Goal: Check status: Check status

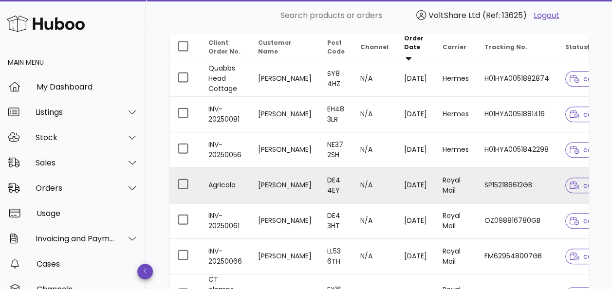
click at [506, 178] on td "SP152186612GB" at bounding box center [516, 186] width 81 height 36
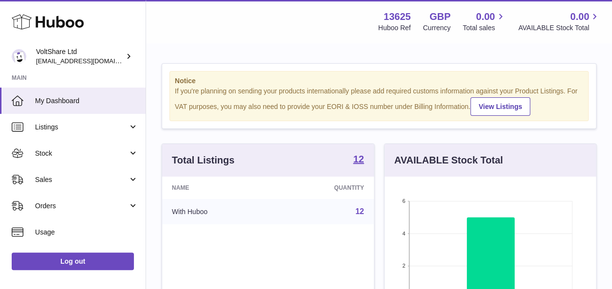
scroll to position [152, 211]
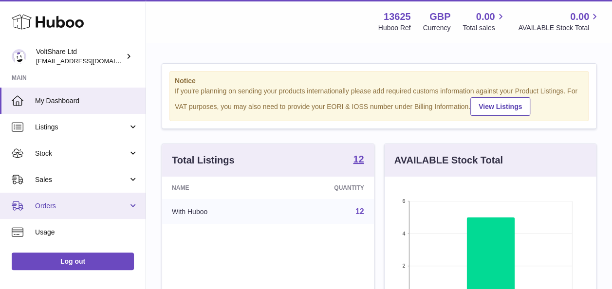
click at [71, 202] on span "Orders" at bounding box center [81, 205] width 93 height 9
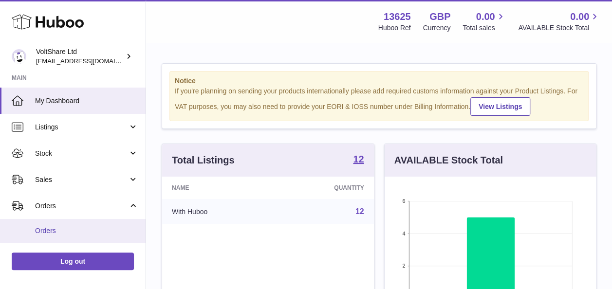
click at [51, 232] on span "Orders" at bounding box center [86, 230] width 103 height 9
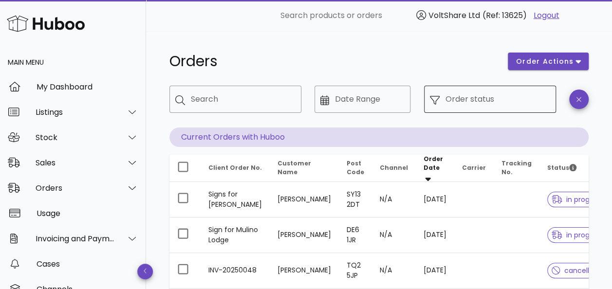
click at [476, 99] on input "Order status" at bounding box center [497, 99] width 105 height 16
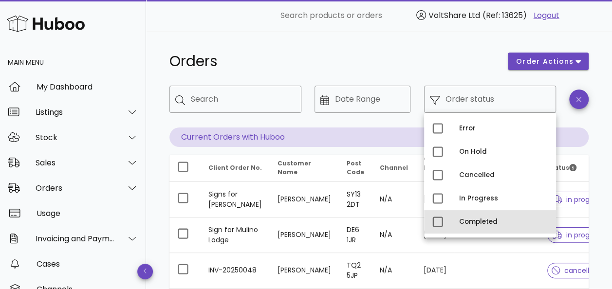
click at [470, 215] on div "Completed" at bounding box center [503, 222] width 89 height 16
type input "**********"
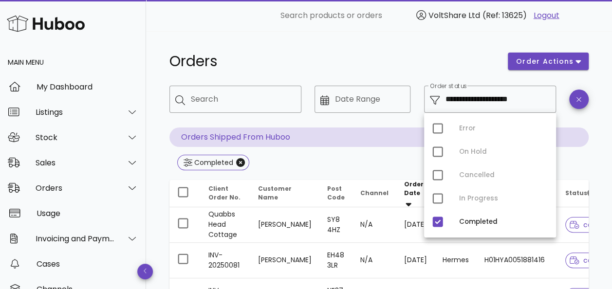
click at [398, 58] on h1 "Orders" at bounding box center [332, 62] width 326 height 18
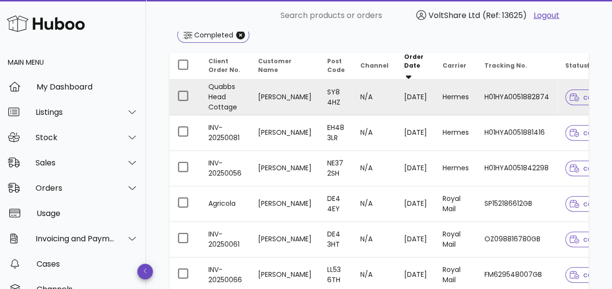
scroll to position [146, 0]
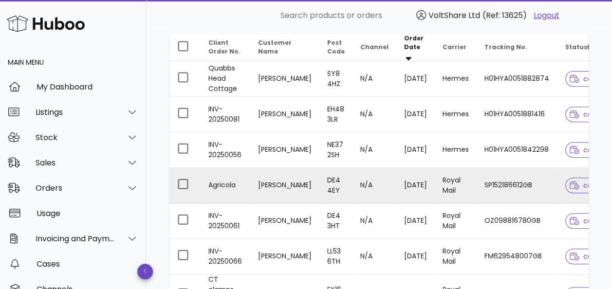
click at [460, 182] on td "Royal Mail" at bounding box center [455, 186] width 42 height 36
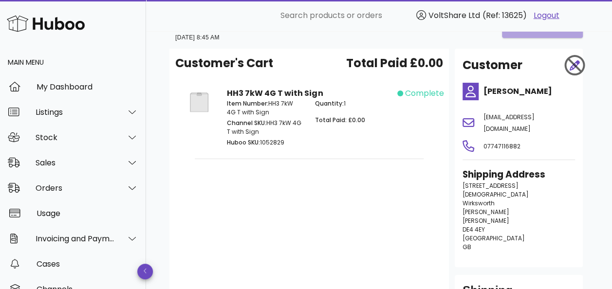
scroll to position [146, 0]
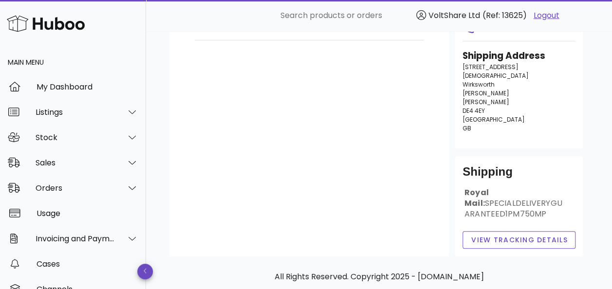
drag, startPoint x: 463, startPoint y: 55, endPoint x: 478, endPoint y: 105, distance: 52.2
click at [478, 105] on p "4 Church St Wirksworth Matlock Matlock DE4 4EY United Kingdom GB" at bounding box center [518, 98] width 112 height 70
drag, startPoint x: 478, startPoint y: 105, endPoint x: 470, endPoint y: 83, distance: 23.2
copy p "4 Church St Wirksworth Matlock Matlock DE4 4EY United Kingdom GB"
click at [519, 235] on span "View Tracking details" at bounding box center [518, 240] width 97 height 10
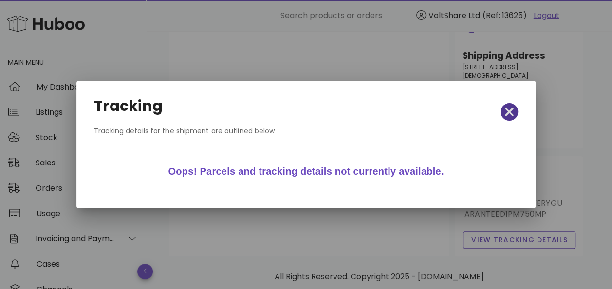
click at [505, 116] on icon "button" at bounding box center [509, 112] width 9 height 9
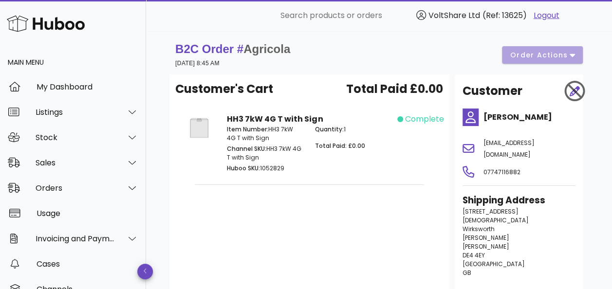
scroll to position [0, 0]
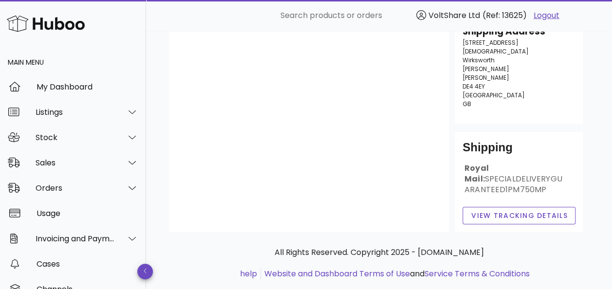
scroll to position [171, 0]
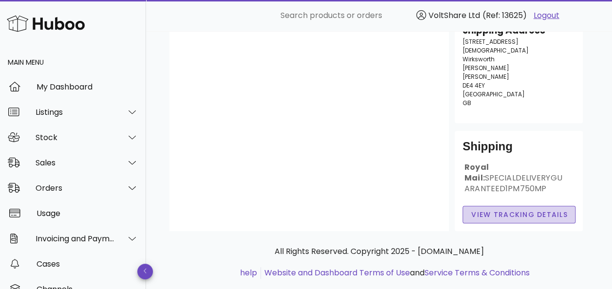
click at [502, 210] on span "View Tracking details" at bounding box center [518, 215] width 97 height 10
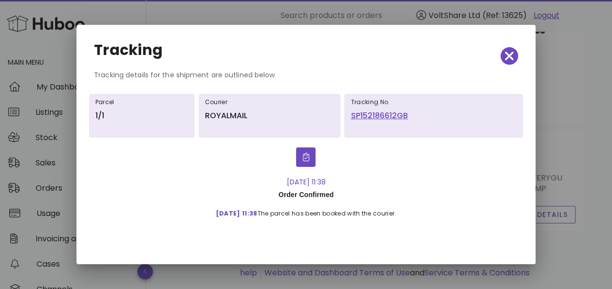
click at [374, 113] on link "SP152186612GB" at bounding box center [433, 116] width 166 height 12
